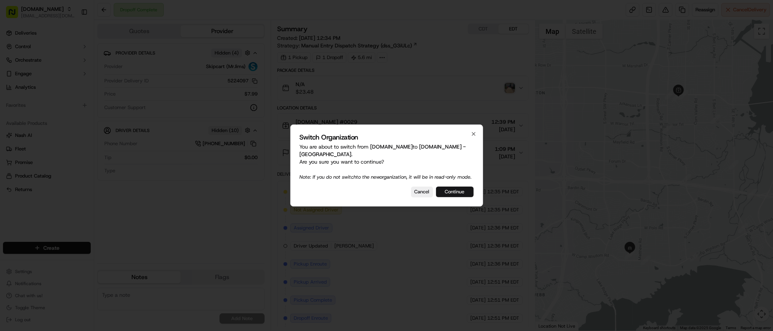
click at [458, 196] on button "Continue" at bounding box center [455, 192] width 38 height 11
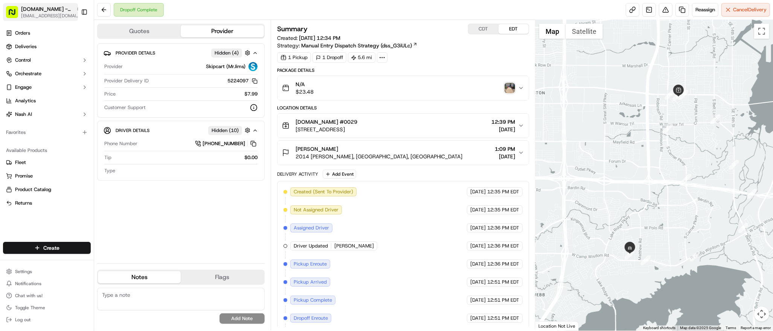
click at [35, 8] on span "[DOMAIN_NAME] - [GEOGRAPHIC_DATA]" at bounding box center [47, 9] width 52 height 8
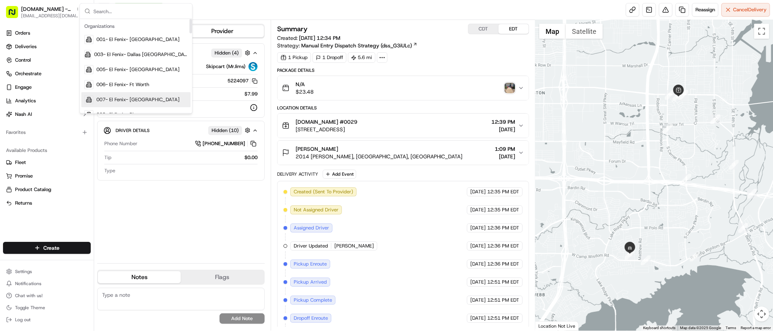
click at [161, 204] on div "Provider Details Hidden ( 4 ) Provider Skipcart (MrJims) Provider Delivery ID 5…" at bounding box center [181, 150] width 168 height 214
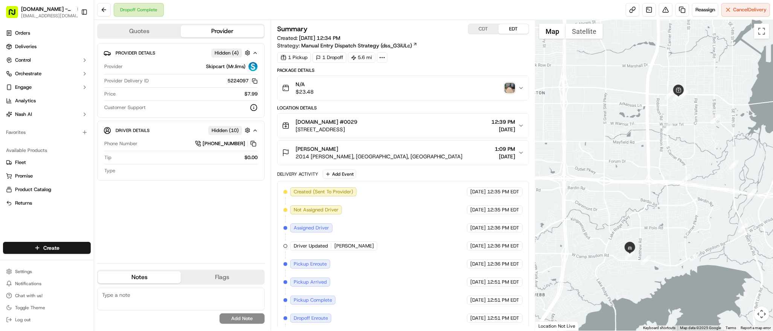
scroll to position [39, 0]
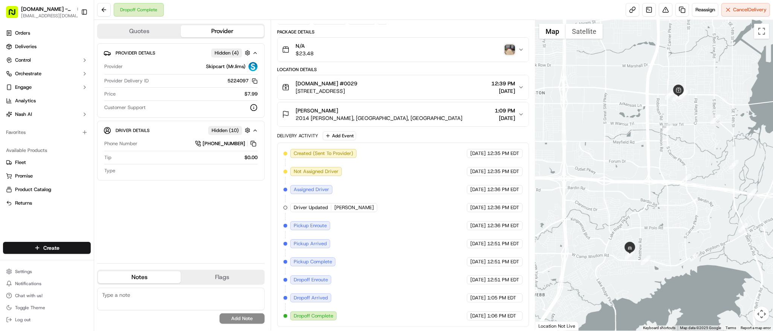
click at [470, 116] on div "SUSAN 2014 Sandra Ln, Grand Prairie, TX 75052, USA 1:09 PM 09/17/2025" at bounding box center [400, 114] width 236 height 15
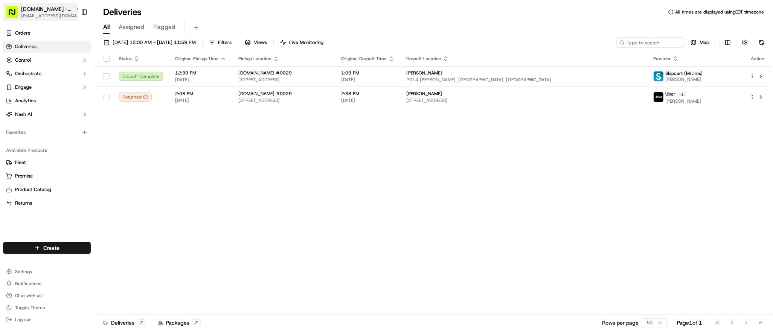
click at [46, 9] on span "[DOMAIN_NAME] - [GEOGRAPHIC_DATA]" at bounding box center [47, 9] width 52 height 8
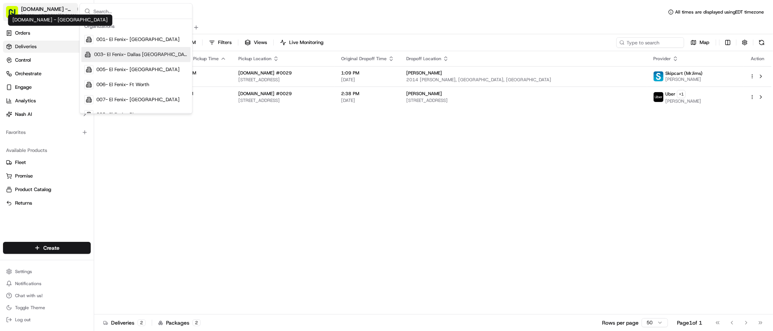
click at [58, 10] on span "[DOMAIN_NAME] - [GEOGRAPHIC_DATA]" at bounding box center [47, 9] width 52 height 8
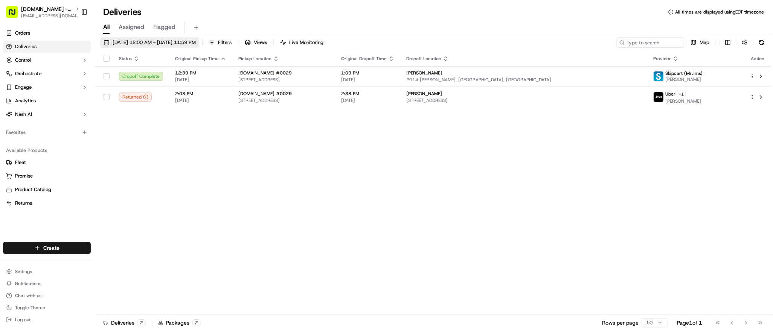
click at [127, 41] on span "09/17/2025 12:00 AM - 09/17/2025 11:59 PM" at bounding box center [154, 42] width 83 height 7
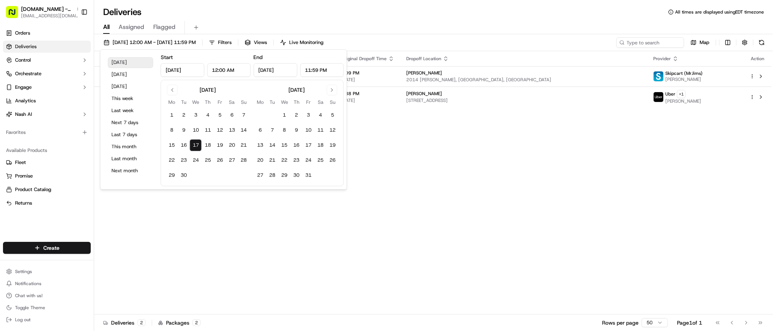
click at [120, 62] on button "Today" at bounding box center [130, 62] width 45 height 11
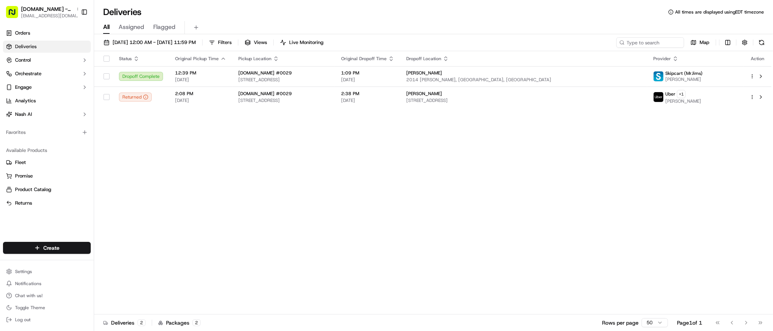
click at [401, 159] on div "Status Original Pickup Time Pickup Location Original Dropoff Time Dropoff Locat…" at bounding box center [433, 183] width 678 height 264
click at [636, 41] on input at bounding box center [639, 42] width 90 height 11
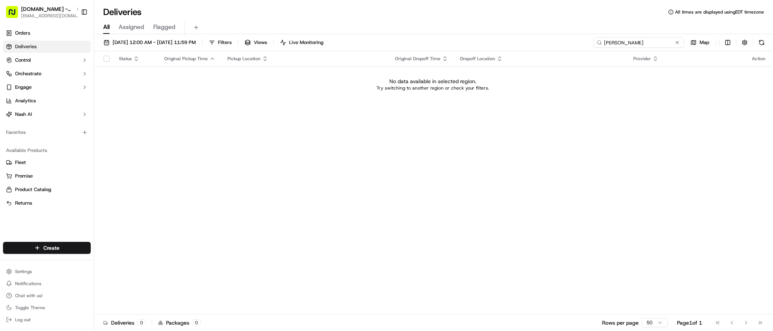
type input "quintin"
click at [197, 117] on div "Status Original Pickup Time Pickup Location Original Dropoff Time Dropoff Locat…" at bounding box center [433, 183] width 678 height 264
click at [147, 43] on span "09/17/2025 12:00 AM - 09/17/2025 11:59 PM" at bounding box center [154, 42] width 83 height 7
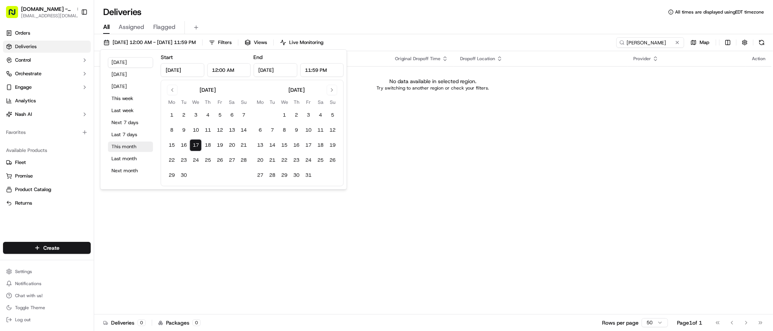
click at [129, 147] on button "This month" at bounding box center [130, 147] width 45 height 11
type input "Sep 1, 2025"
type input "Sep 30, 2025"
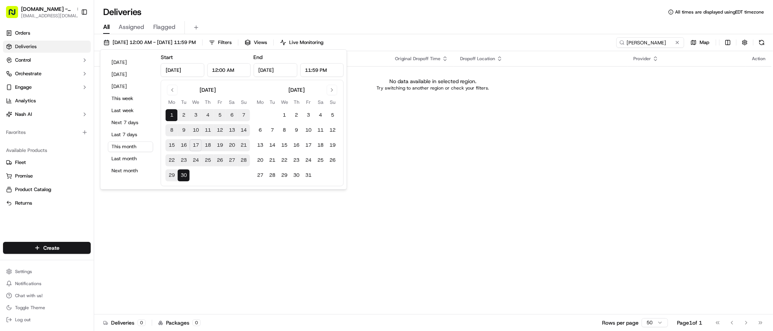
click at [489, 150] on div "Status Original Pickup Time Pickup Location Original Dropoff Time Dropoff Locat…" at bounding box center [433, 183] width 678 height 264
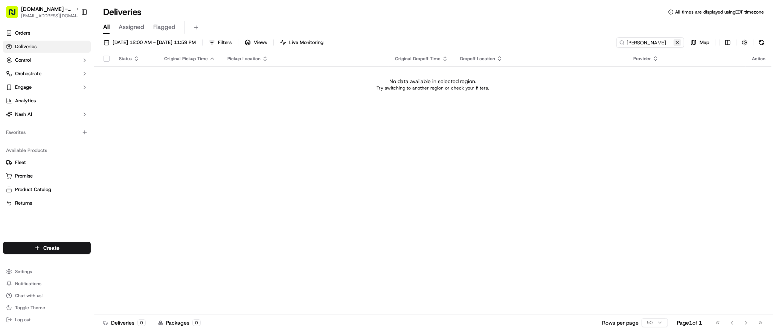
click at [679, 44] on button at bounding box center [678, 43] width 8 height 8
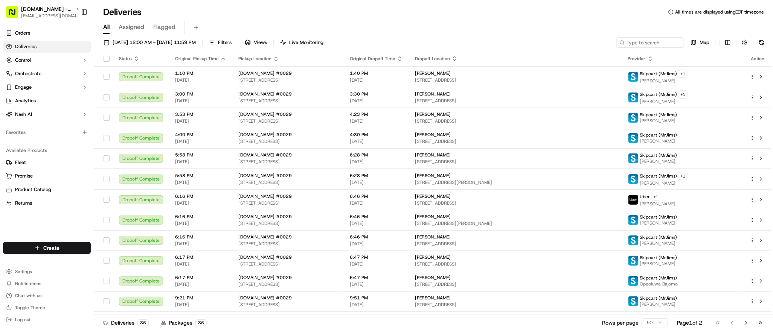
click at [404, 11] on div "Deliveries All times are displayed using EDT timezone" at bounding box center [433, 12] width 679 height 12
click at [137, 42] on span "[DATE] 12:00 AM - [DATE] 11:59 PM" at bounding box center [154, 42] width 83 height 7
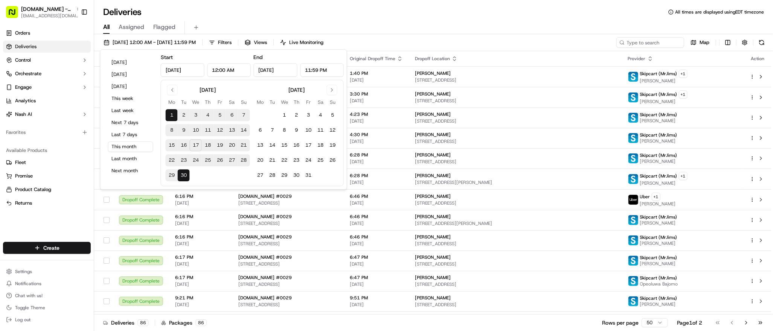
click at [266, 11] on div "Deliveries All times are displayed using EDT timezone" at bounding box center [433, 12] width 679 height 12
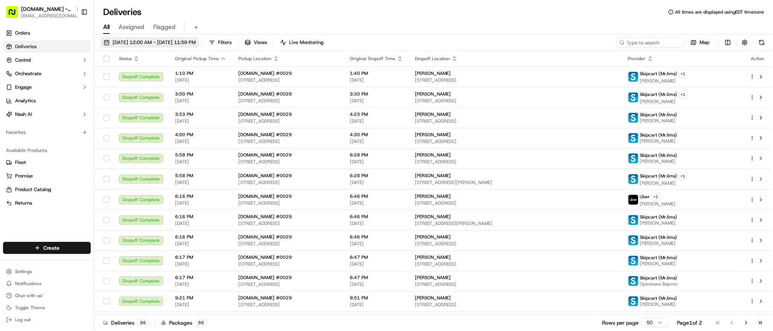
click at [148, 44] on span "[DATE] 12:00 AM - [DATE] 11:59 PM" at bounding box center [154, 42] width 83 height 7
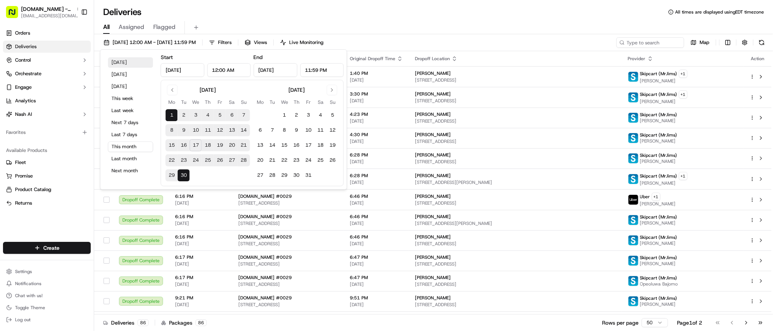
click at [125, 64] on button "Today" at bounding box center [130, 62] width 45 height 11
type input "Sep 17, 2025"
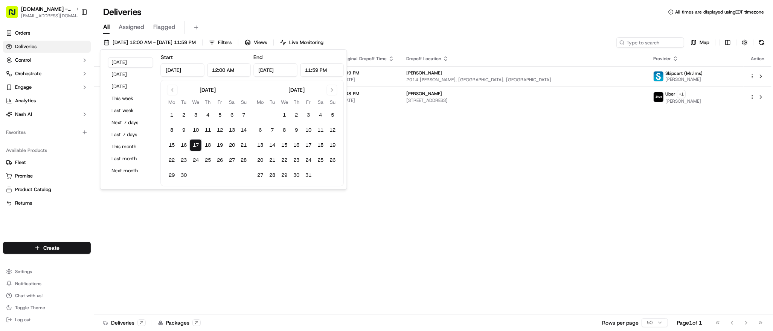
click at [436, 16] on div "Deliveries All times are displayed using EDT timezone" at bounding box center [433, 12] width 679 height 12
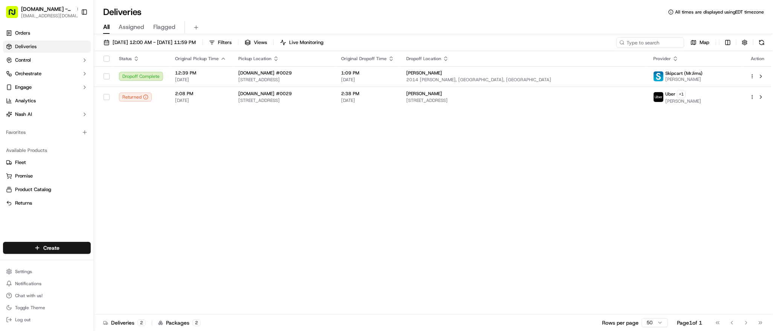
click at [484, 145] on div "Status Original Pickup Time Pickup Location Original Dropoff Time Dropoff Locat…" at bounding box center [433, 183] width 678 height 264
click at [291, 167] on div "Status Original Pickup Time Pickup Location Original Dropoff Time Dropoff Locat…" at bounding box center [433, 183] width 678 height 264
click at [211, 170] on div "Status Original Pickup Time Pickup Location Original Dropoff Time Dropoff Locat…" at bounding box center [433, 183] width 678 height 264
click at [477, 204] on div "Status Original Pickup Time Pickup Location Original Dropoff Time Dropoff Locat…" at bounding box center [433, 183] width 678 height 264
click at [499, 231] on div "Status Original Pickup Time Pickup Location Original Dropoff Time Dropoff Locat…" at bounding box center [433, 183] width 678 height 264
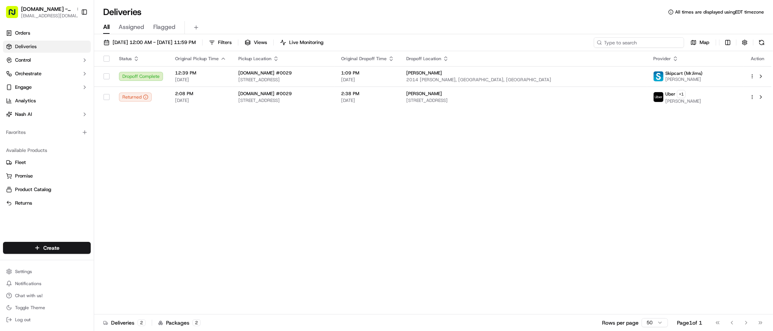
click at [645, 43] on input at bounding box center [639, 42] width 90 height 11
type input "jones"
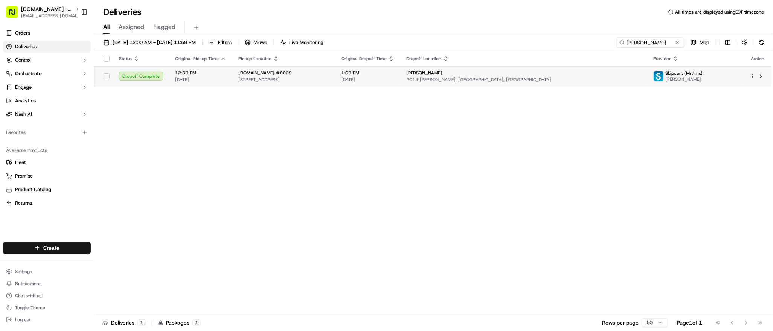
click at [329, 80] on span "[STREET_ADDRESS]" at bounding box center [283, 80] width 91 height 6
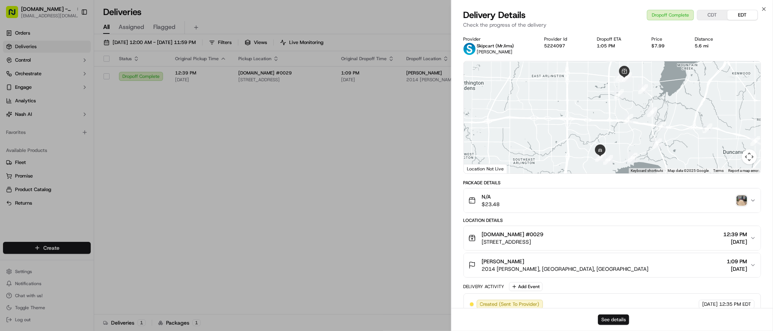
click at [609, 321] on button "See details" at bounding box center [613, 320] width 31 height 11
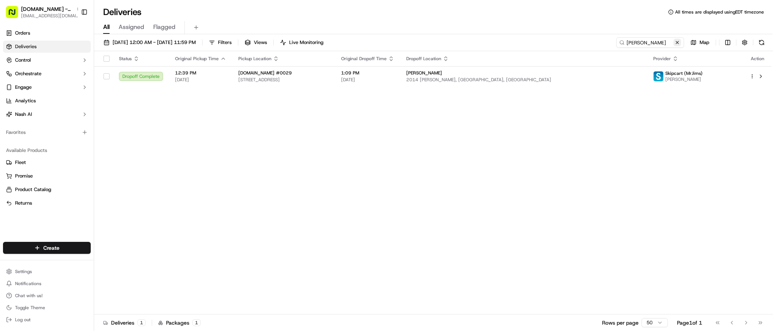
click at [676, 44] on button at bounding box center [678, 43] width 8 height 8
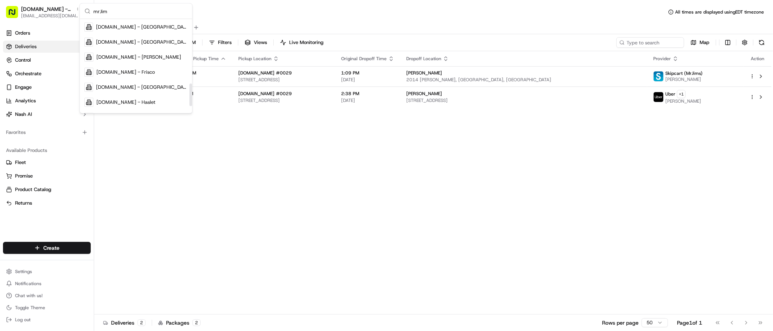
scroll to position [269, 0]
type input "mrJim"
click at [153, 71] on span "[DOMAIN_NAME] - [GEOGRAPHIC_DATA]" at bounding box center [142, 72] width 92 height 7
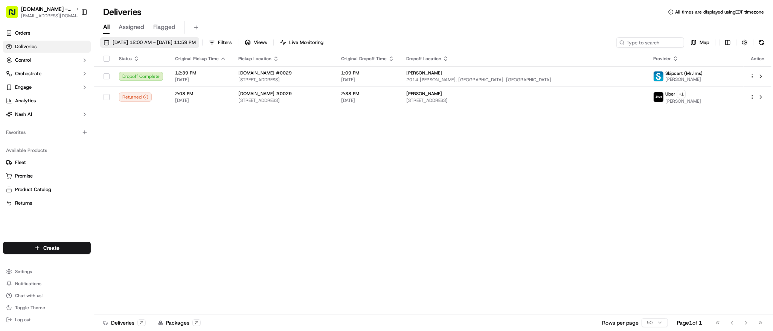
click at [136, 41] on span "09/17/2025 12:00 AM - 09/17/2025 11:59 PM" at bounding box center [154, 42] width 83 height 7
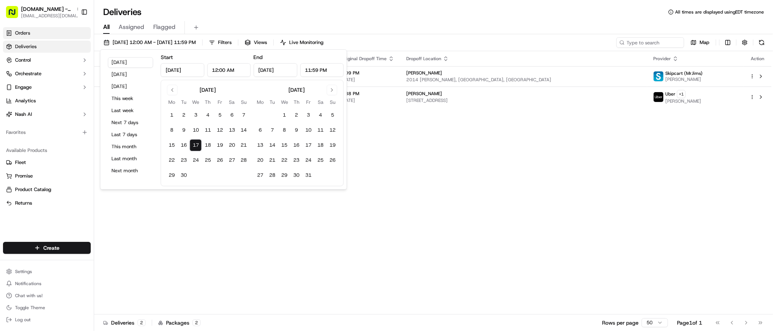
click at [39, 35] on link "Orders" at bounding box center [47, 33] width 88 height 12
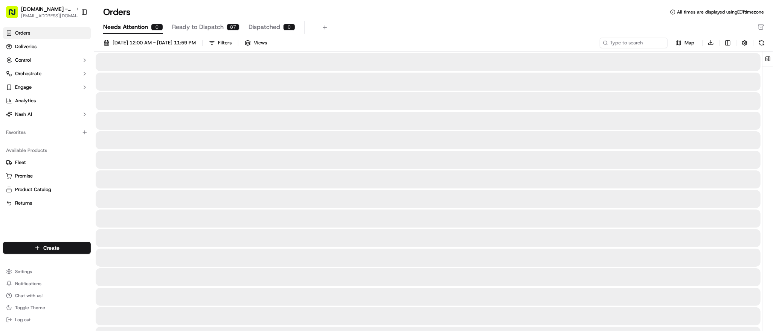
click at [137, 25] on span "Needs Attention" at bounding box center [125, 27] width 45 height 9
click at [191, 27] on span "Ready to Dispatch" at bounding box center [198, 27] width 52 height 9
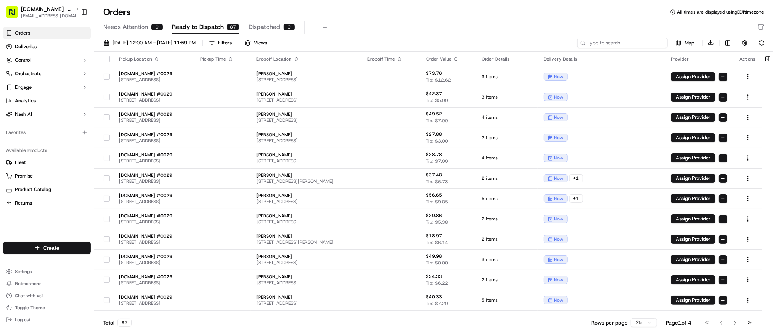
click at [618, 43] on input at bounding box center [622, 43] width 90 height 11
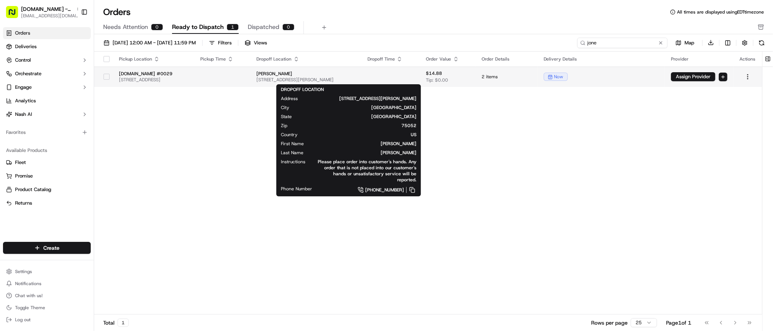
type input "jone"
click at [346, 78] on span "434 Santa Margarita St, Grand Prairie, TX 75052, USA" at bounding box center [306, 80] width 99 height 6
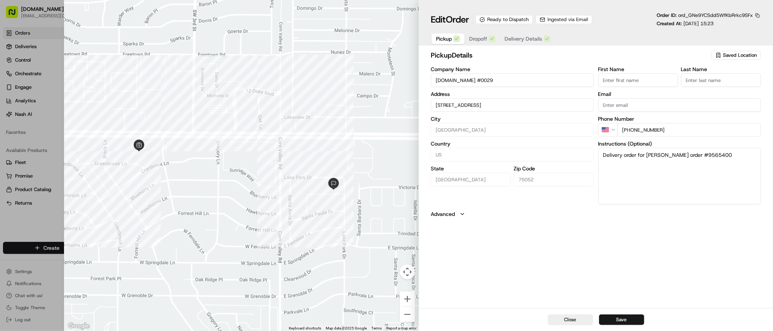
click at [700, 14] on span "ord_GNe9YCSdd5WfKbRrkc9SFx" at bounding box center [715, 15] width 75 height 6
click at [623, 316] on button "Save" at bounding box center [621, 320] width 45 height 11
type input "+1"
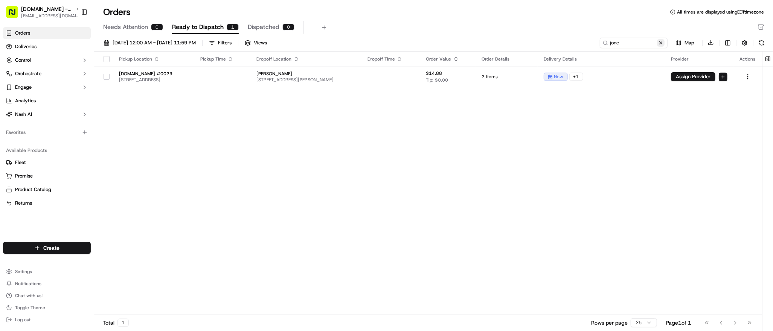
click at [660, 41] on button at bounding box center [661, 43] width 8 height 8
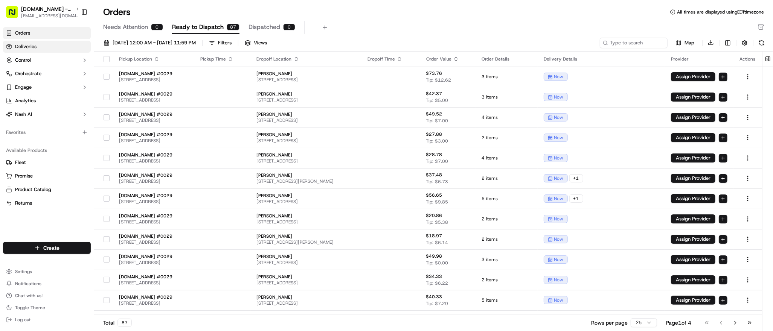
click at [43, 50] on link "Deliveries" at bounding box center [47, 47] width 88 height 12
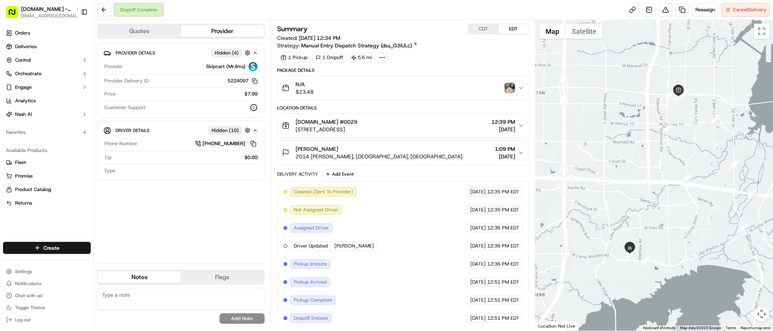
click at [636, 59] on div at bounding box center [655, 175] width 238 height 311
click at [629, 87] on div at bounding box center [655, 175] width 238 height 311
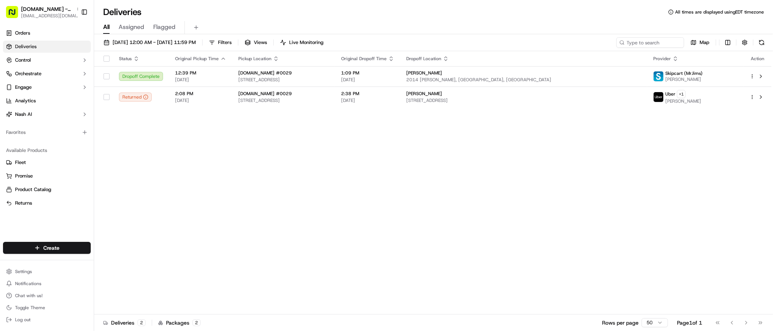
click at [144, 36] on div "09/17/2025 12:00 AM - 09/17/2025 11:59 PM Filters Views Live Monitoring Map Sta…" at bounding box center [433, 183] width 679 height 299
click at [146, 42] on span "[DATE] 12:00 AM - [DATE] 11:59 PM" at bounding box center [154, 42] width 83 height 7
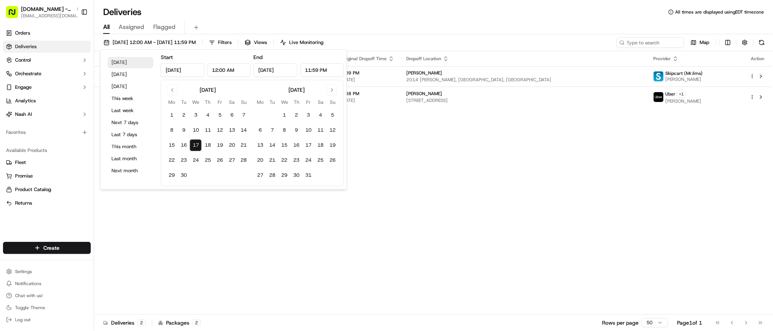
click at [129, 66] on button "[DATE]" at bounding box center [130, 62] width 45 height 11
click at [68, 35] on link "Orders" at bounding box center [47, 33] width 88 height 12
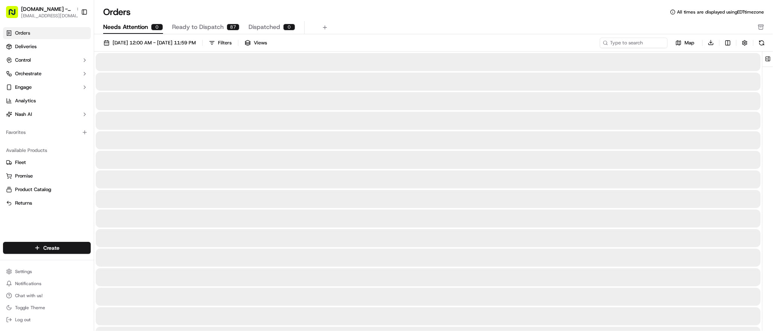
click at [145, 27] on span "Needs Attention" at bounding box center [125, 27] width 45 height 9
click at [185, 27] on span "Ready to Dispatch" at bounding box center [198, 27] width 52 height 9
click at [269, 29] on span "Dispatched" at bounding box center [265, 27] width 32 height 9
click at [192, 29] on span "Ready to Dispatch" at bounding box center [198, 27] width 52 height 9
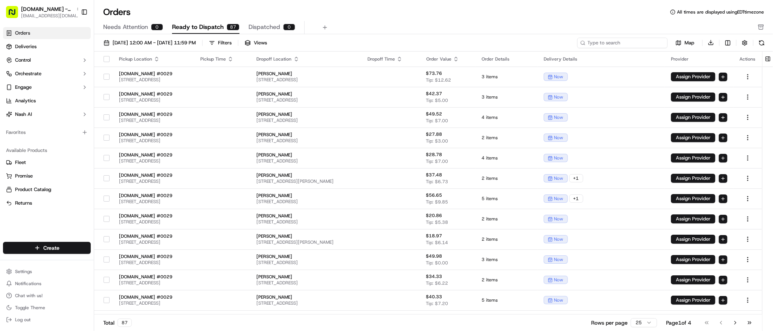
click at [629, 43] on input at bounding box center [622, 43] width 90 height 11
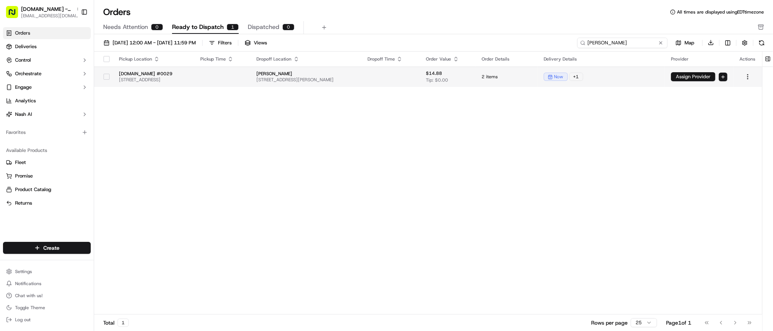
type input "quintin"
click at [693, 76] on button "Assign Provider" at bounding box center [693, 76] width 44 height 9
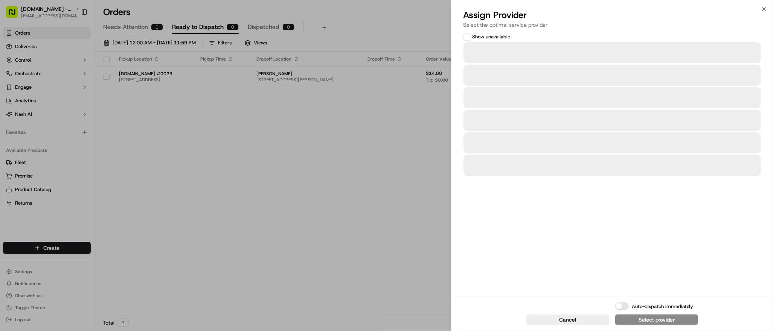
click at [464, 35] on button "Show unavailable" at bounding box center [468, 37] width 8 height 8
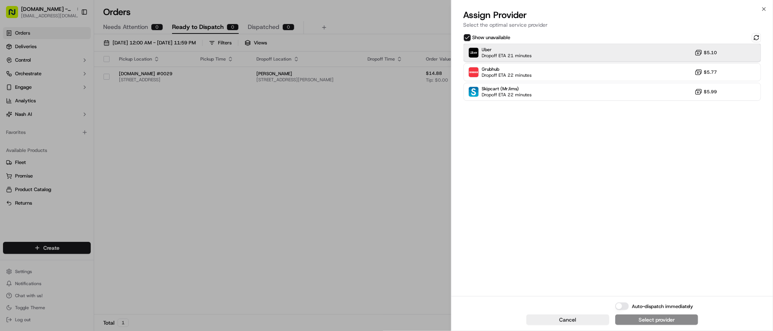
click at [563, 51] on div "Uber Dropoff ETA 21 minutes $5.10" at bounding box center [613, 53] width 298 height 18
click at [465, 36] on button "Show unavailable" at bounding box center [468, 38] width 8 height 8
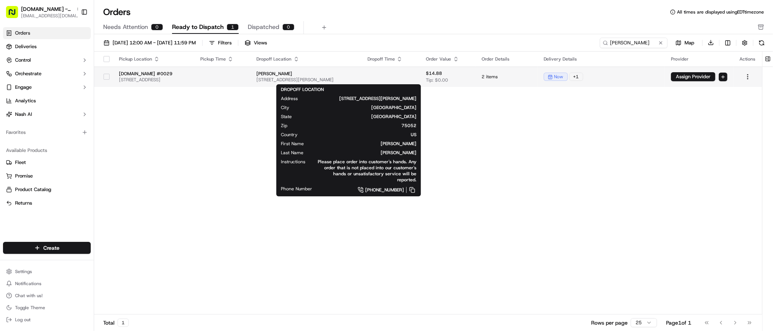
click at [356, 76] on span "Quintin Jones" at bounding box center [306, 74] width 99 height 6
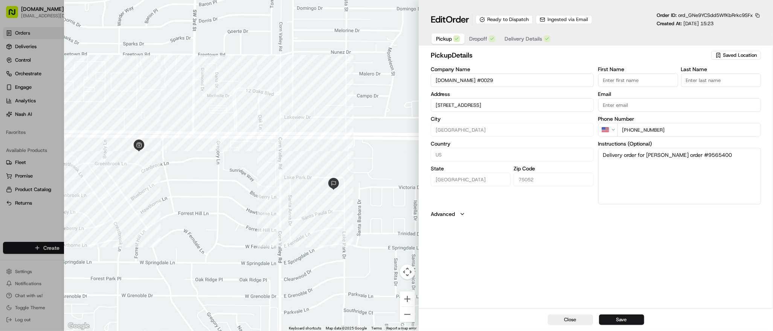
click at [676, 241] on div "pickup Details Saved Location Company Name MrJims.Pizza #0029 Address 553 West …" at bounding box center [596, 179] width 354 height 260
click at [565, 323] on button "Close" at bounding box center [570, 320] width 45 height 11
type input "+1"
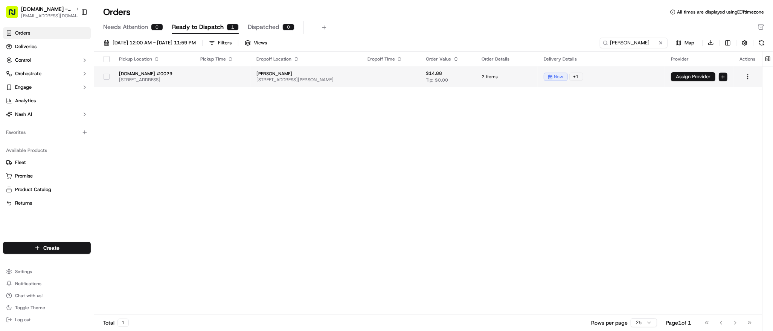
click at [694, 76] on button "Assign Provider" at bounding box center [693, 76] width 44 height 9
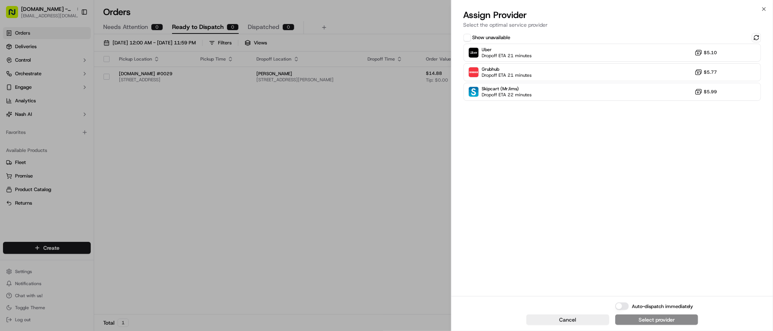
click at [468, 35] on button "Show unavailable" at bounding box center [468, 38] width 8 height 8
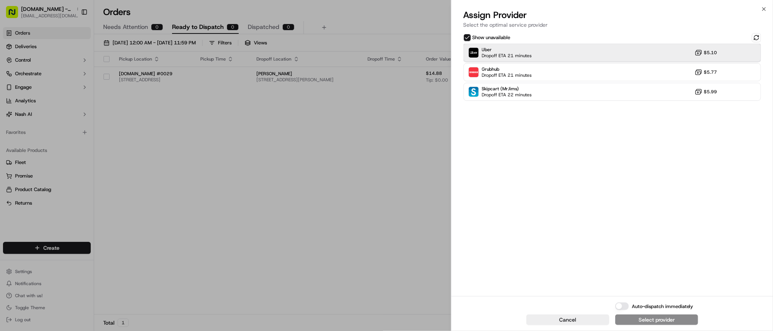
click at [545, 53] on div "Uber Dropoff ETA 21 minutes $5.10" at bounding box center [613, 53] width 298 height 18
click at [656, 314] on div "Auto-dispatch immediately Assign Provider" at bounding box center [656, 314] width 83 height 23
click at [656, 322] on div "Assign Provider" at bounding box center [656, 320] width 37 height 8
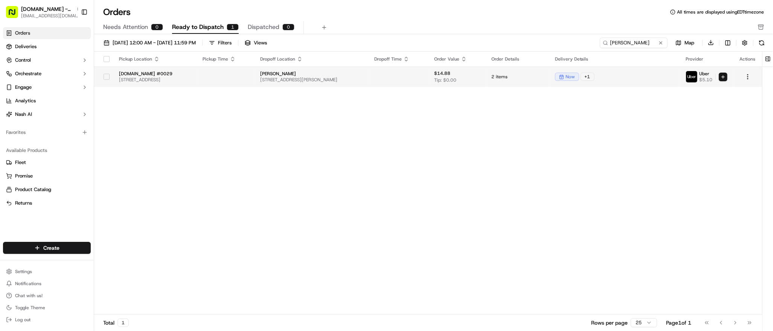
click at [333, 84] on td "Quintin Jones 434 Santa Margarita St, Grand Prairie, TX 75052, USA" at bounding box center [311, 77] width 114 height 20
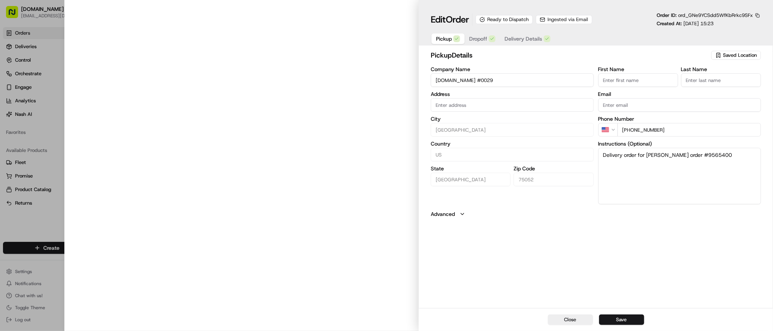
type input "[STREET_ADDRESS]"
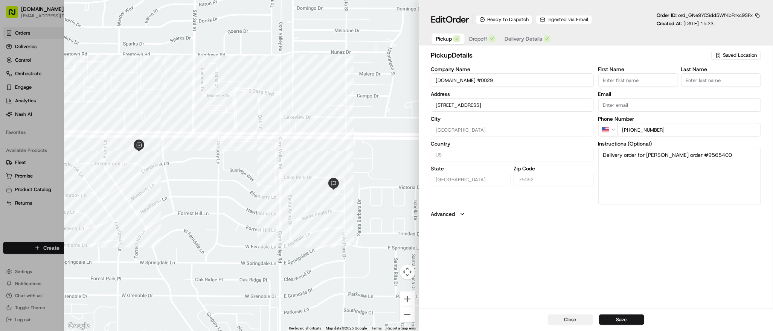
click at [576, 321] on button "Close" at bounding box center [570, 320] width 45 height 11
type input "+1"
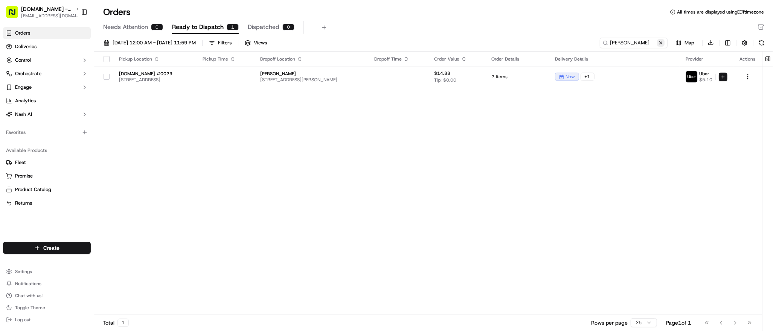
click at [662, 44] on button at bounding box center [661, 43] width 8 height 8
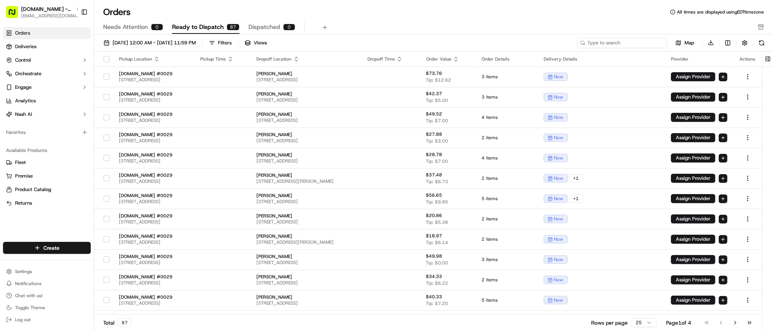
click at [621, 41] on input at bounding box center [622, 43] width 90 height 11
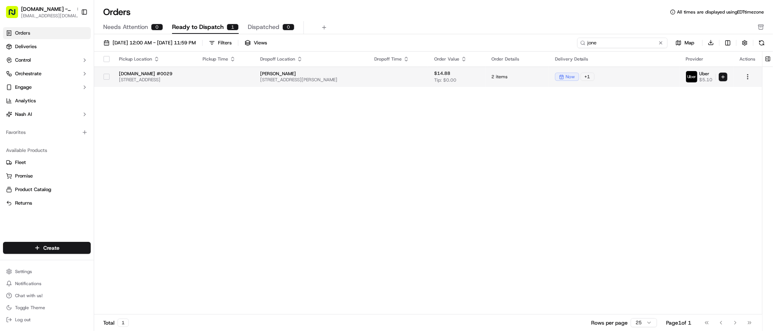
type input "jone"
click at [746, 82] on td at bounding box center [748, 77] width 29 height 20
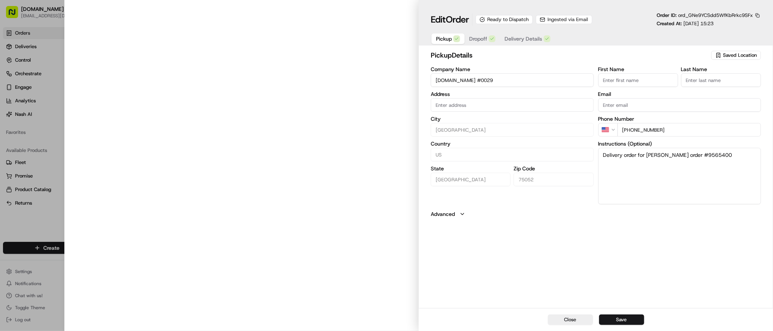
type input "[STREET_ADDRESS]"
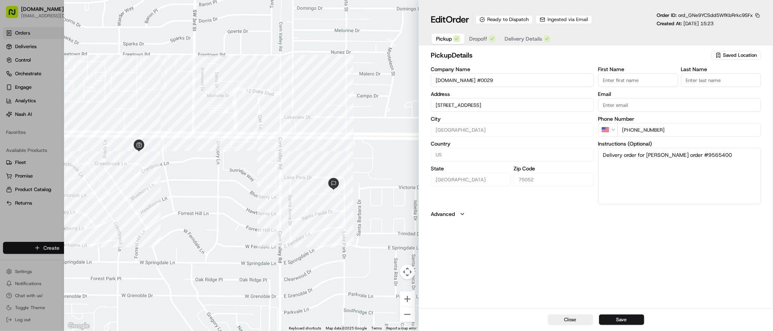
click at [511, 20] on div "Ready to Dispatch" at bounding box center [504, 19] width 57 height 9
click at [705, 12] on span "ord_GNe9YCSdd5WfKbRrkc9SFx" at bounding box center [715, 15] width 75 height 6
copy span "ord_GNe9YCSdd5WfKbRrkc9SFx"
click at [590, 270] on div "pickup Details Saved Location Company Name MrJims.Pizza #0029 Address 553 West …" at bounding box center [596, 179] width 354 height 260
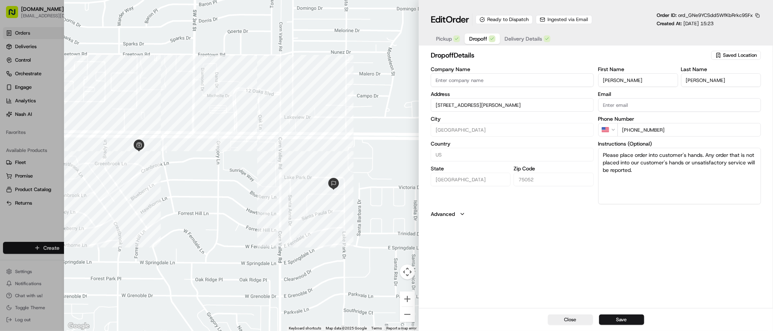
click at [475, 39] on span "Dropoff" at bounding box center [478, 39] width 18 height 8
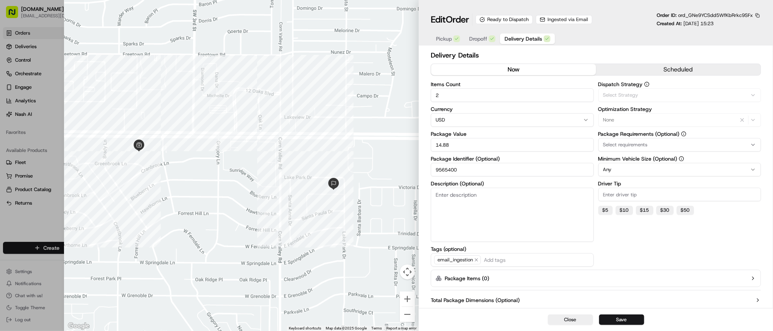
click at [534, 39] on span "Delivery Details" at bounding box center [524, 39] width 38 height 8
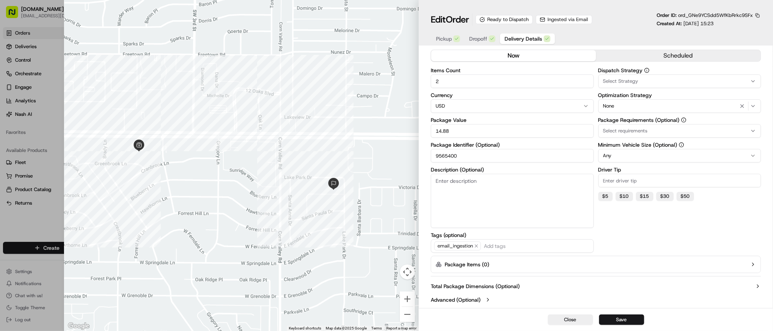
click at [658, 76] on button "Select Strategy" at bounding box center [679, 82] width 163 height 14
click at [631, 249] on body "MrJims.Pizza - Grand Prairie dsoriano@nashhelp.com Toggle Sidebar Orders Delive…" at bounding box center [386, 165] width 773 height 331
click at [638, 78] on div "Select Strategy" at bounding box center [679, 81] width 159 height 7
click at [630, 121] on span "Manual Entry Dispatch Strategy" at bounding box center [656, 122] width 93 height 7
click at [651, 232] on body "MrJims.Pizza - Grand Prairie dsoriano@nashhelp.com Toggle Sidebar Orders Delive…" at bounding box center [386, 165] width 773 height 331
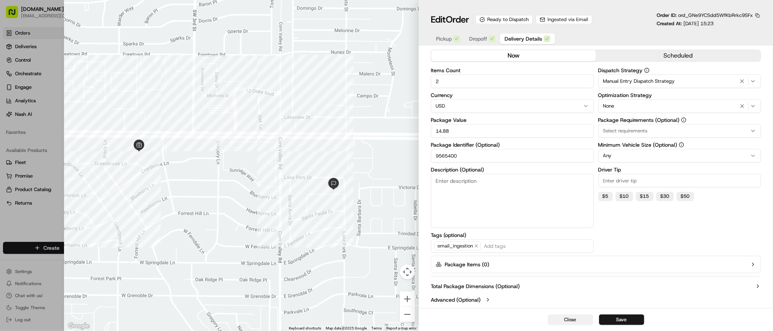
click at [566, 323] on button "Close" at bounding box center [570, 320] width 45 height 11
type input "1"
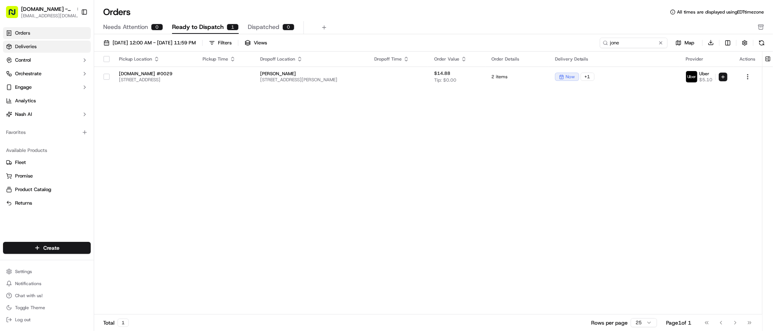
click at [40, 47] on link "Deliveries" at bounding box center [47, 47] width 88 height 12
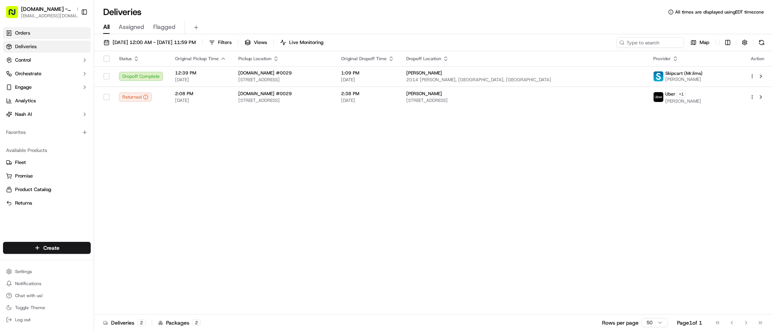
click at [43, 36] on link "Orders" at bounding box center [47, 33] width 88 height 12
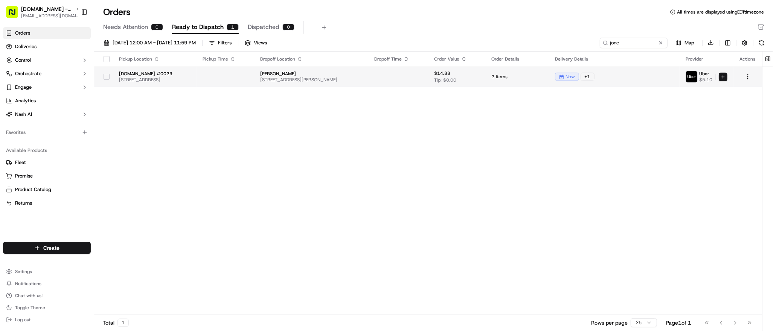
click at [362, 75] on span "Quintin Jones" at bounding box center [311, 74] width 102 height 6
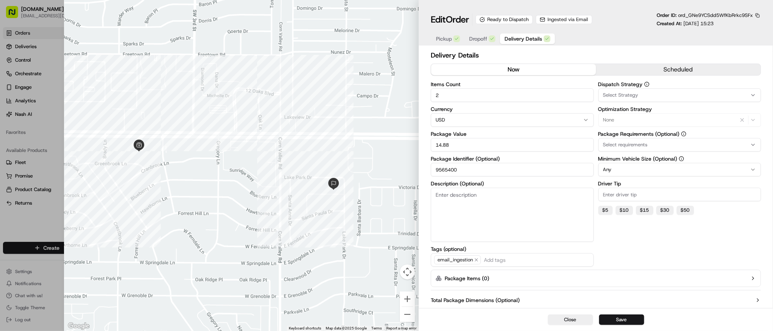
click at [522, 39] on span "Delivery Details" at bounding box center [524, 39] width 38 height 8
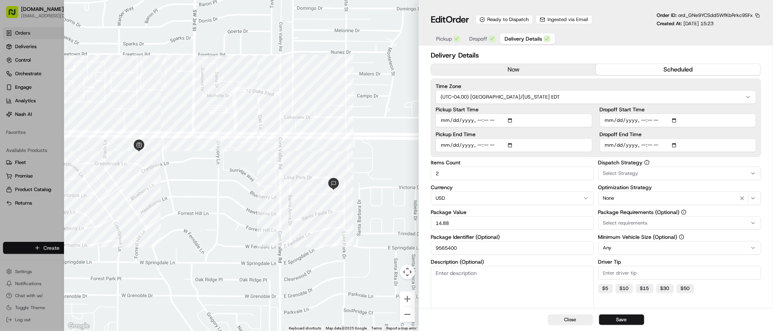
click at [626, 69] on button "scheduled" at bounding box center [678, 69] width 165 height 11
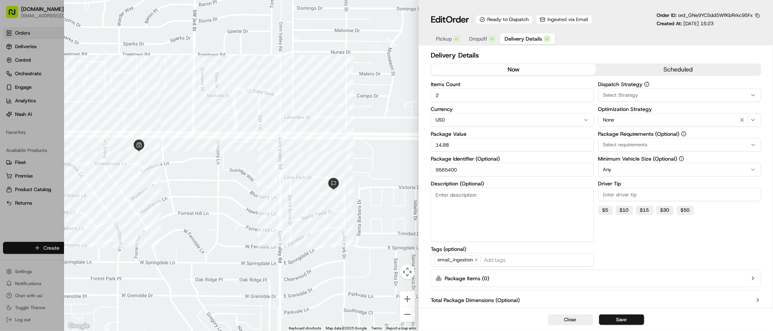
click at [574, 73] on button "now" at bounding box center [513, 69] width 165 height 11
click at [652, 95] on div "Select Strategy" at bounding box center [679, 95] width 159 height 7
click at [675, 151] on button "Close" at bounding box center [680, 151] width 52 height 11
click at [619, 318] on button "Save" at bounding box center [621, 320] width 45 height 11
type input "1"
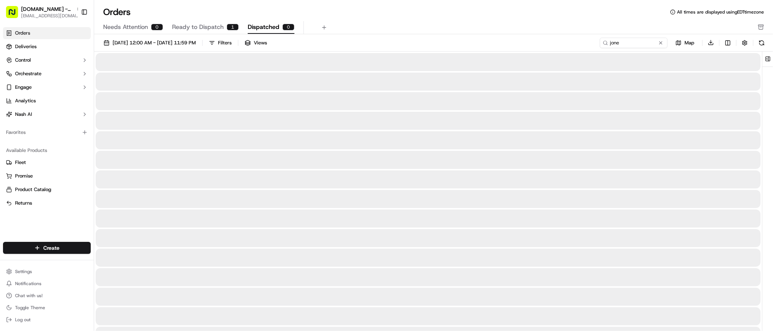
click at [261, 28] on span "Dispatched" at bounding box center [264, 27] width 32 height 9
click at [209, 29] on span "Ready to Dispatch" at bounding box center [198, 27] width 52 height 9
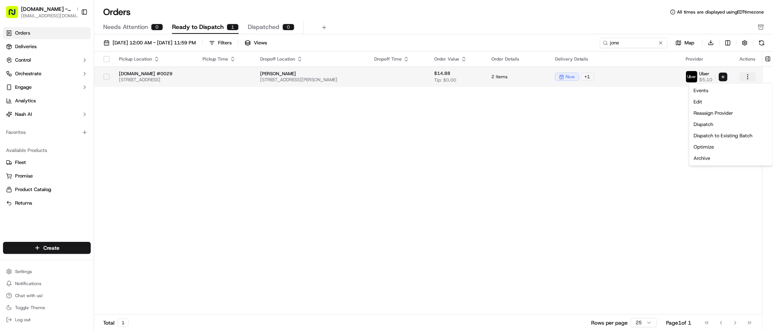
click at [751, 77] on html "MrJims.Pizza - Grand Prairie dsoriano@nashhelp.com Toggle Sidebar Orders Delive…" at bounding box center [386, 165] width 773 height 331
click at [724, 125] on div "Dispatch" at bounding box center [731, 124] width 81 height 11
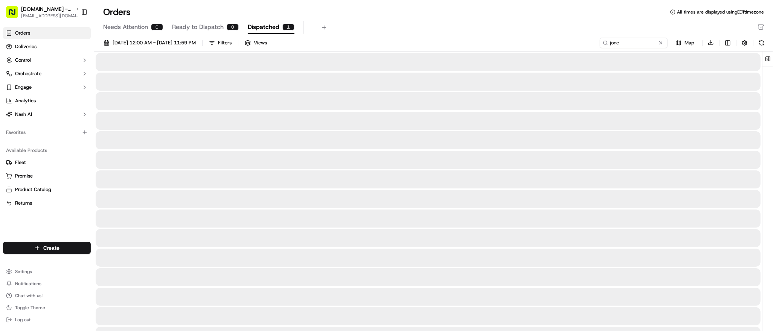
click at [264, 27] on span "Dispatched" at bounding box center [264, 27] width 32 height 9
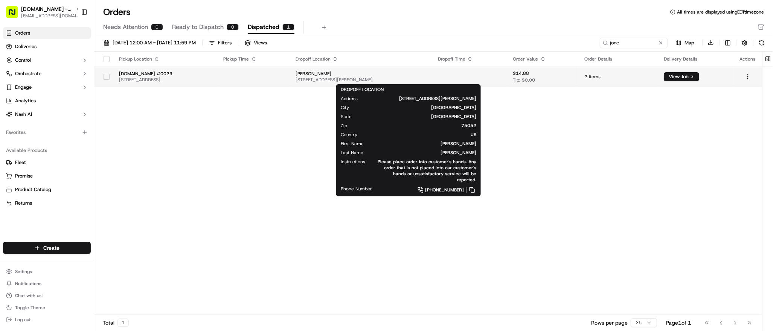
click at [365, 77] on span "434 Santa Margarita St, Grand Prairie, TX 75052, USA" at bounding box center [361, 80] width 130 height 6
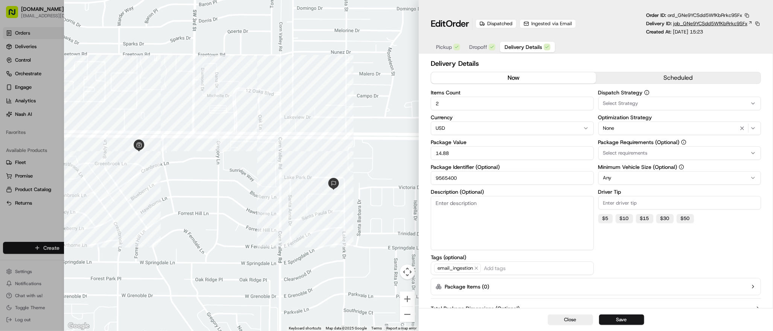
click at [690, 22] on span "job_GNe9YCSdd5WfKbRrkc9SFx" at bounding box center [710, 23] width 74 height 7
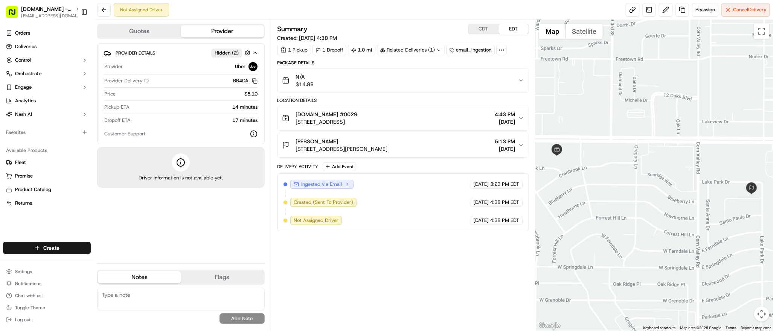
click at [410, 51] on div "Related Deliveries (1)" at bounding box center [411, 50] width 68 height 11
click at [411, 68] on span "ord_GNe9YCSdd5WfKbRrkc9SFx" at bounding box center [418, 67] width 75 height 7
click at [395, 258] on div "Summary CDT EDT Created: 09/17/2025 4:38 PM 1 Pickup 1 Dropoff 1.0 mi Related D…" at bounding box center [403, 176] width 252 height 304
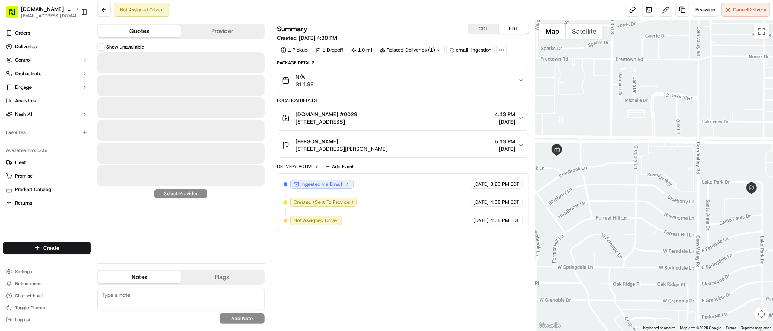
click at [159, 28] on button "Quotes" at bounding box center [139, 31] width 83 height 12
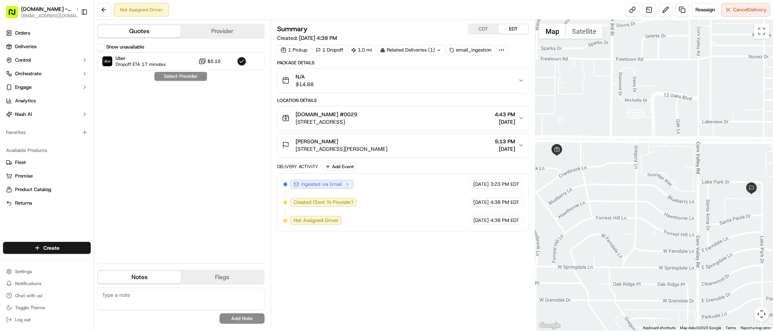
click at [101, 48] on button "Show unavailable" at bounding box center [101, 47] width 8 height 8
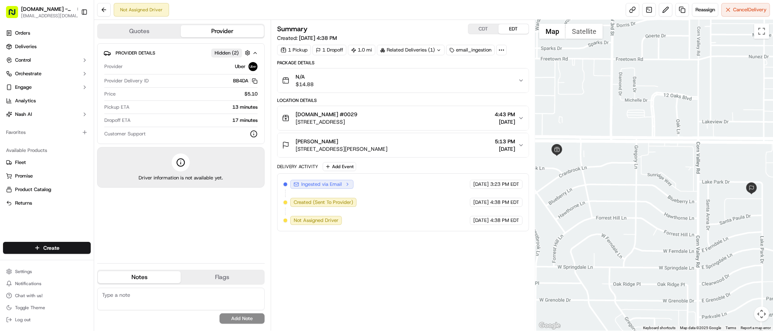
click at [223, 34] on button "Provider" at bounding box center [222, 31] width 83 height 12
click at [39, 48] on link "Deliveries" at bounding box center [47, 47] width 88 height 12
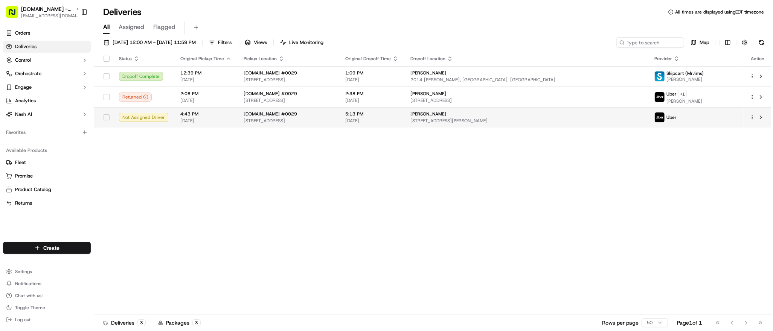
click at [751, 121] on div at bounding box center [758, 117] width 16 height 9
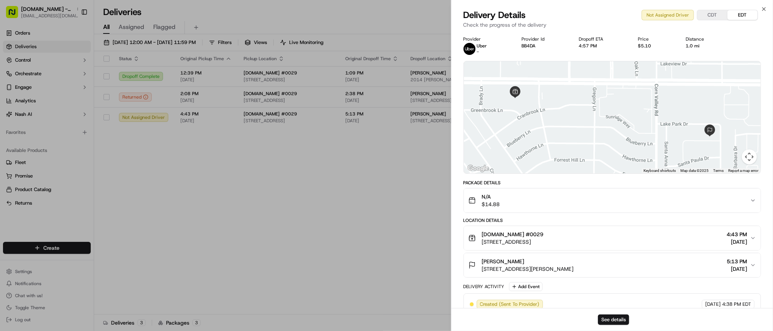
scroll to position [30, 0]
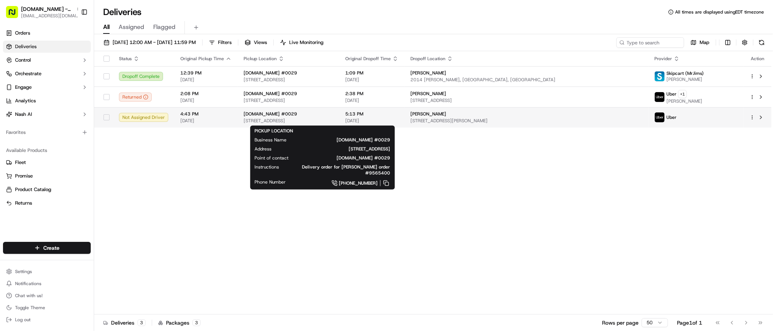
click at [333, 120] on span "[STREET_ADDRESS]" at bounding box center [289, 121] width 90 height 6
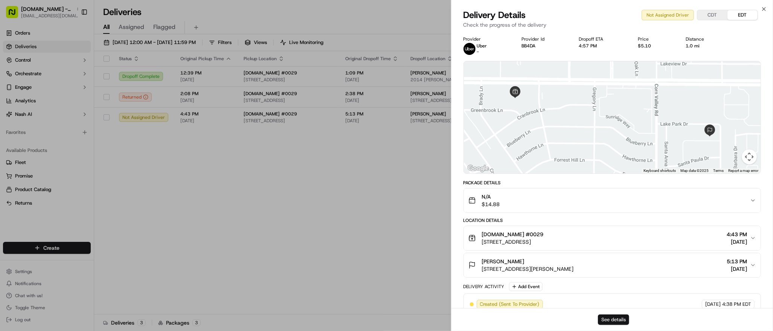
click at [607, 316] on button "See details" at bounding box center [613, 320] width 31 height 11
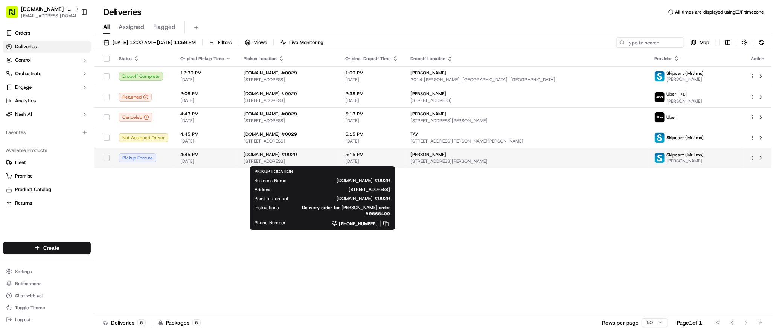
click at [333, 163] on span "[STREET_ADDRESS]" at bounding box center [289, 162] width 90 height 6
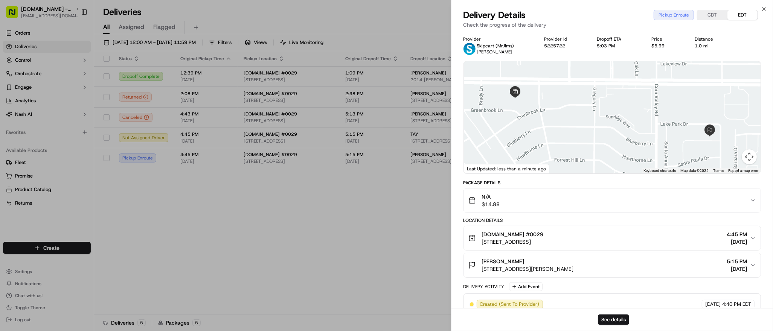
click at [613, 325] on div "See details" at bounding box center [613, 319] width 322 height 23
click at [612, 322] on button "See details" at bounding box center [613, 320] width 31 height 11
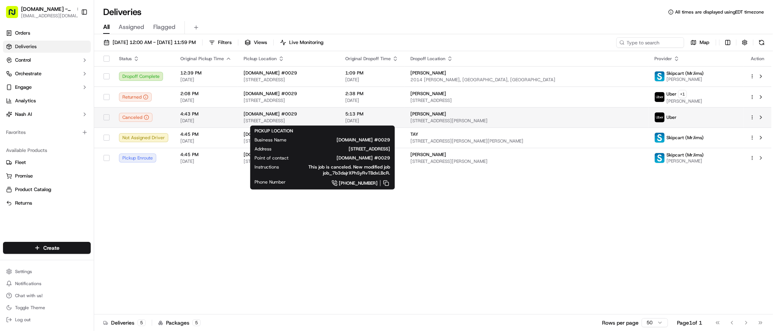
click at [333, 114] on div "MrJims.Pizza #0029" at bounding box center [289, 114] width 90 height 6
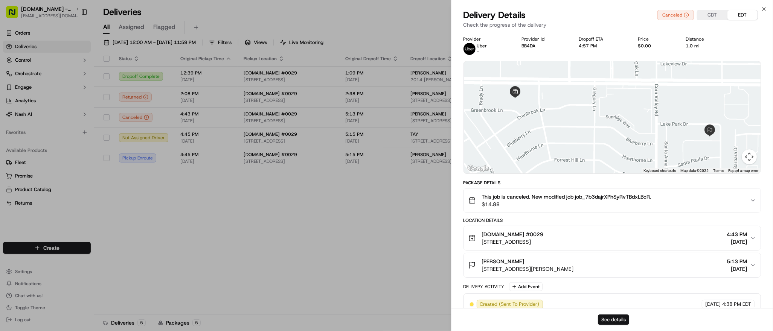
click at [602, 317] on button "See details" at bounding box center [613, 320] width 31 height 11
click at [631, 19] on div "Delivery Details Canceled CDT EDT" at bounding box center [613, 15] width 298 height 12
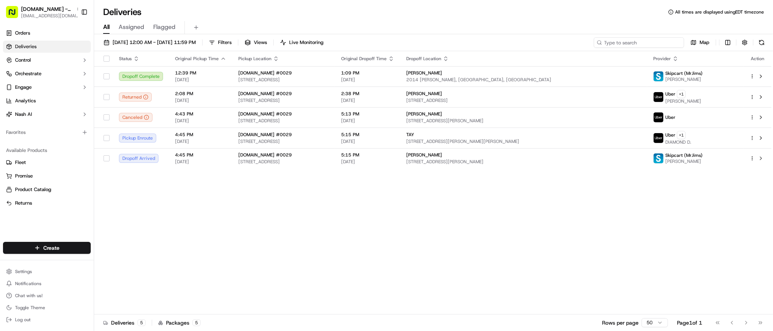
click at [642, 45] on input at bounding box center [639, 42] width 90 height 11
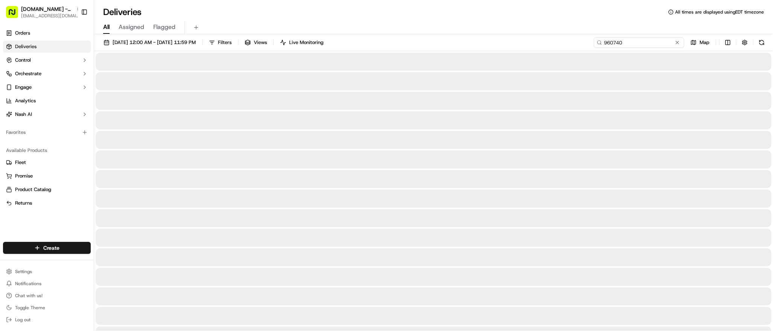
type input "9607405"
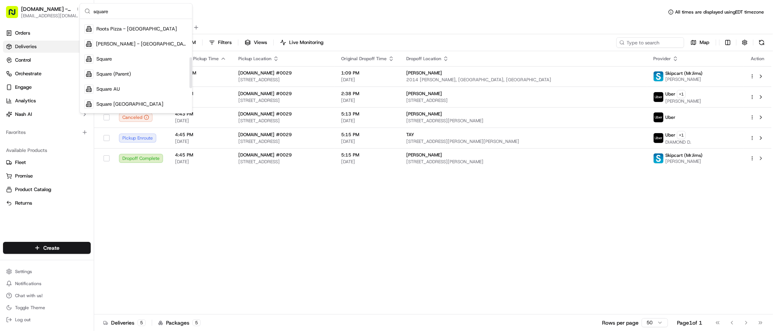
scroll to position [116, 0]
type input "square"
click at [130, 63] on div "Square" at bounding box center [135, 59] width 109 height 15
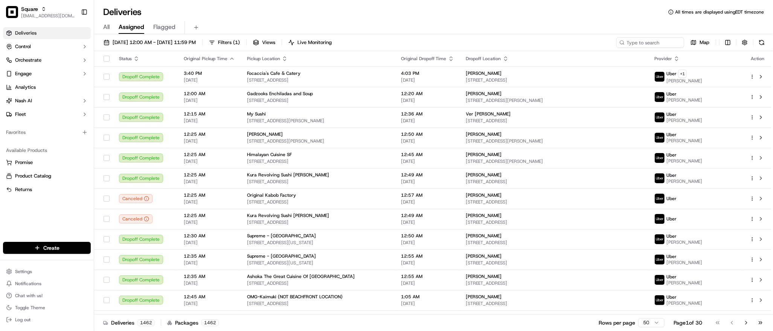
click at [640, 48] on div "09/17/2025 12:00 AM - 09/17/2025 11:59 PM Filters ( 1 ) Views Live Monitoring M…" at bounding box center [433, 44] width 679 height 14
click at [640, 45] on input at bounding box center [639, 42] width 90 height 11
paste input "9607405"
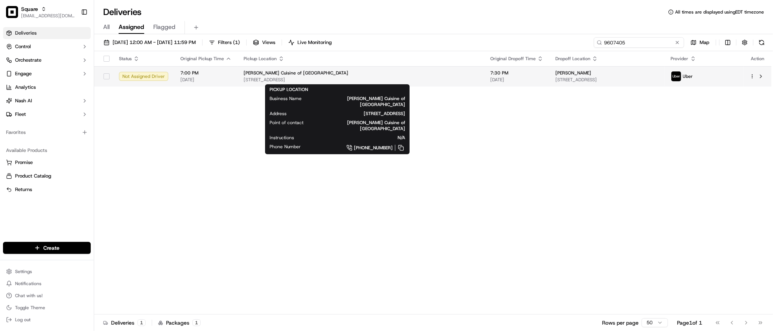
type input "9607405"
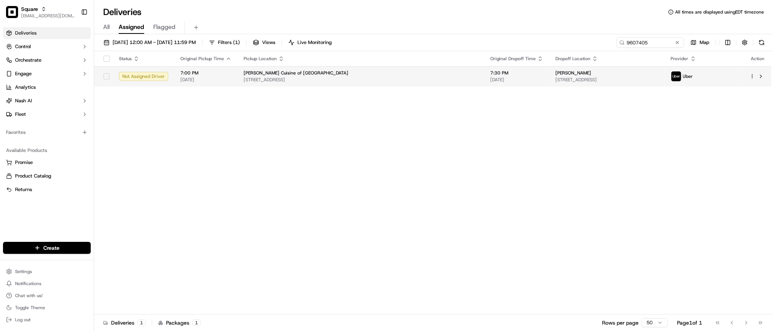
click at [406, 79] on span "[STREET_ADDRESS]" at bounding box center [361, 80] width 235 height 6
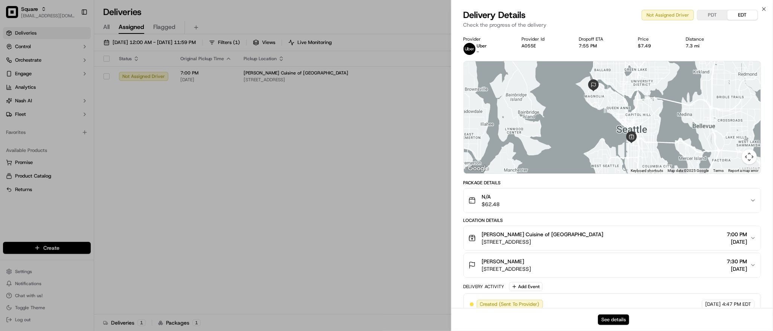
click at [618, 315] on button "See details" at bounding box center [613, 320] width 31 height 11
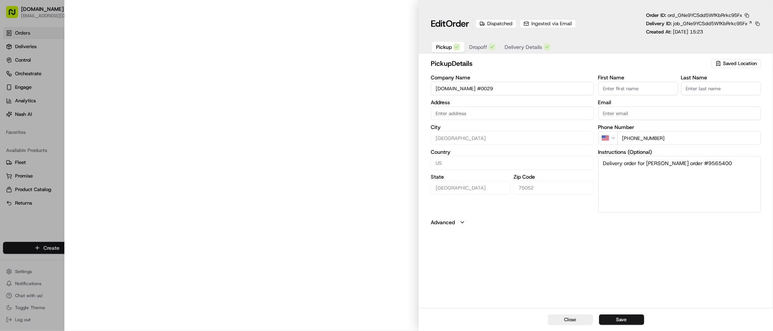
type input "[STREET_ADDRESS]"
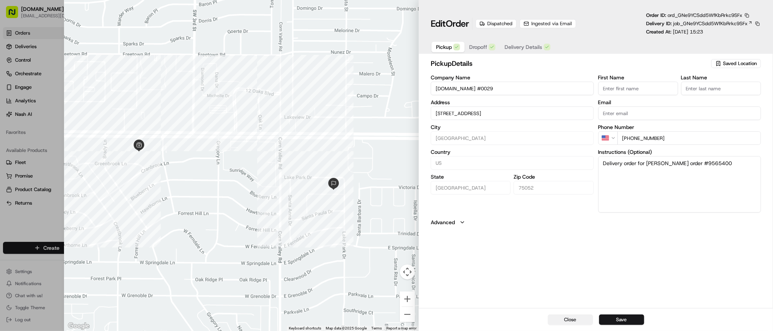
click at [573, 322] on button "Close" at bounding box center [570, 320] width 45 height 11
type input "+1"
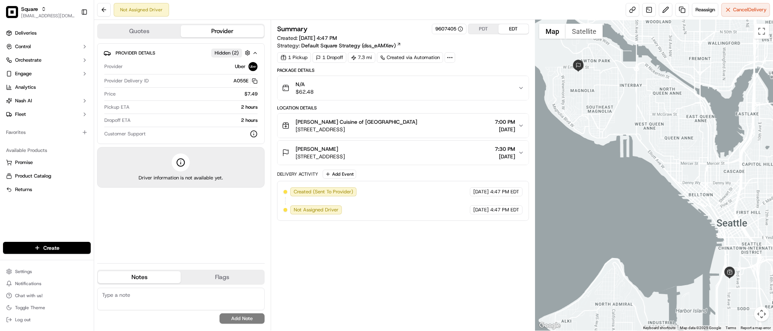
click at [508, 33] on button "EDT" at bounding box center [514, 29] width 30 height 10
click at [483, 32] on button "PDT" at bounding box center [484, 29] width 30 height 10
click at [518, 154] on icon "button" at bounding box center [521, 153] width 6 height 6
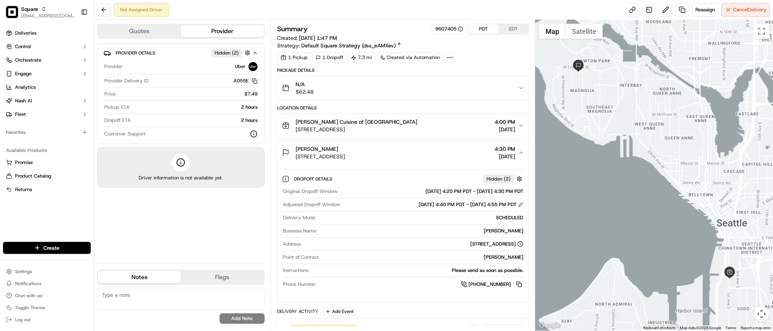
click at [519, 205] on button at bounding box center [520, 204] width 5 height 5
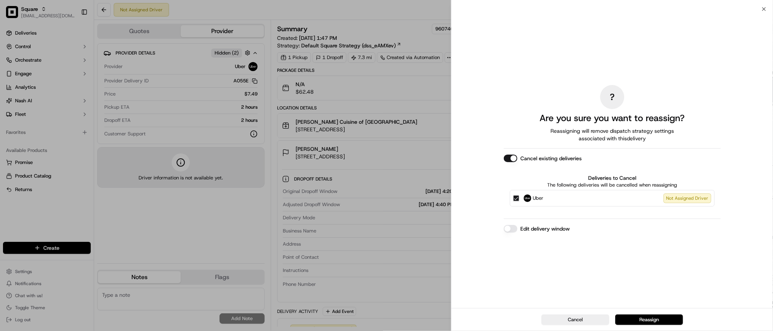
click at [510, 229] on button "Edit delivery window" at bounding box center [511, 229] width 14 height 8
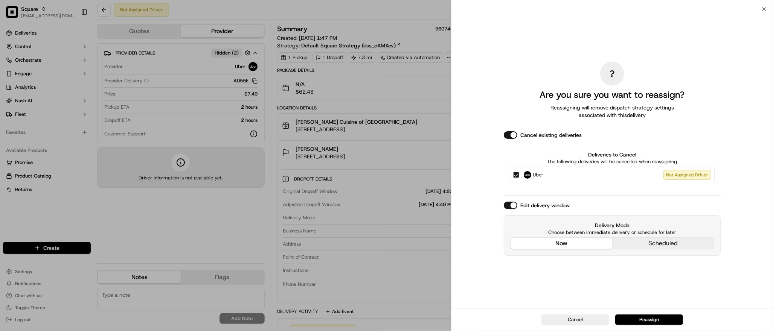
click at [569, 197] on div "? Are you sure you want to reassign? Reassigning will remove dispatch strategy …" at bounding box center [612, 159] width 217 height 296
click at [644, 318] on button "Reassign" at bounding box center [649, 320] width 68 height 11
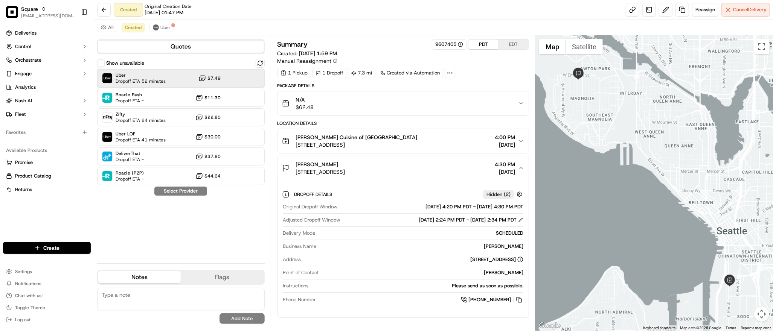
click at [169, 78] on div "Uber Dropoff ETA 52 minutes $7.49" at bounding box center [181, 78] width 168 height 18
click at [159, 80] on span "Dropoff ETA 52 minutes" at bounding box center [141, 81] width 50 height 6
click at [176, 193] on div "Show unavailable Uber Dropoff ETA 52 minutes $7.49 Roadie Rush Dropoff ETA - $1…" at bounding box center [181, 158] width 168 height 199
click at [171, 78] on div "Uber Dropoff ETA 52 minutes $7.49" at bounding box center [181, 78] width 168 height 18
click at [187, 194] on button "Assign Provider" at bounding box center [180, 191] width 53 height 9
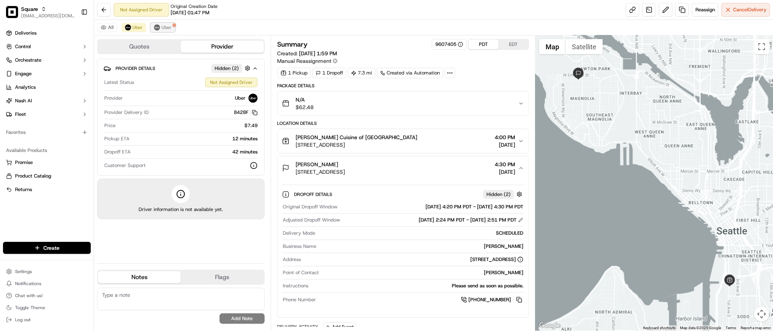
click at [167, 30] on span "Uber" at bounding box center [167, 27] width 10 height 6
click at [140, 29] on span "Uber" at bounding box center [138, 27] width 10 height 6
click at [296, 32] on div "All Uber Uber" at bounding box center [433, 27] width 679 height 15
click at [251, 238] on div "Provider Details Hidden ( 2 ) Latest Status Not Assigned Driver Provider Uber P…" at bounding box center [181, 158] width 168 height 199
click at [383, 16] on div "Not Assigned Driver Original Creation Date [DATE] 01:47 PM Reassign Cancel Deli…" at bounding box center [433, 10] width 679 height 20
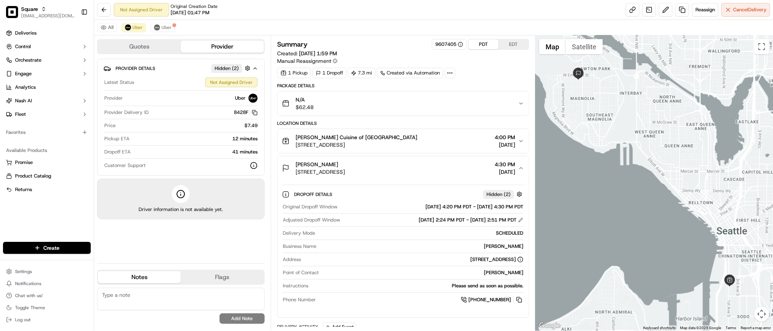
click at [649, 224] on div at bounding box center [655, 183] width 238 height 296
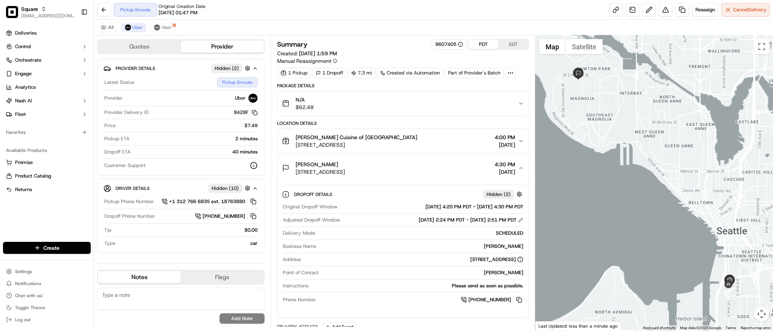
click at [206, 296] on textarea at bounding box center [181, 299] width 168 height 23
paste textarea "**Caller Information: Merchant **Reason for Call: request to change PU time to …"
type textarea "**Caller Information: Merchant **Reason for Call: request to change PU time to …"
click at [232, 318] on button "Add Note" at bounding box center [242, 319] width 45 height 11
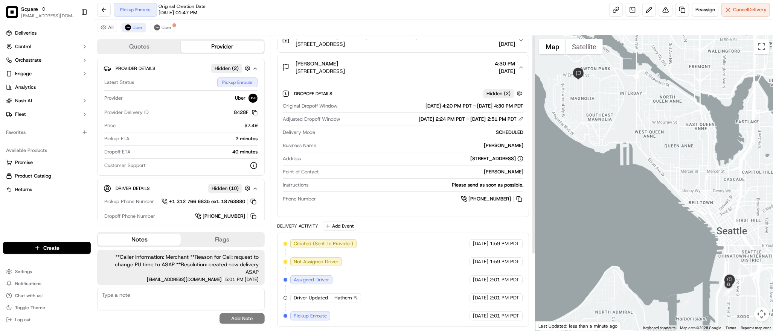
scroll to position [0, 0]
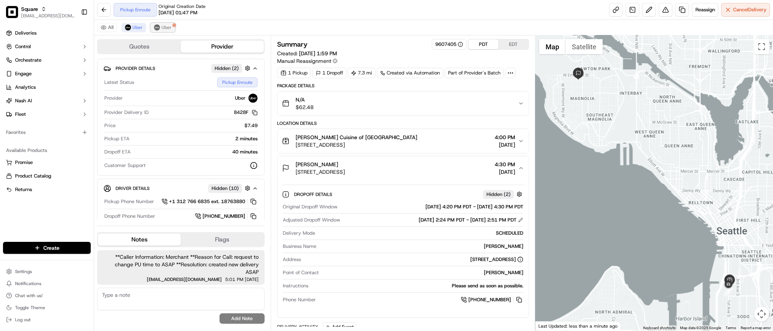
click at [156, 30] on img at bounding box center [157, 27] width 6 height 6
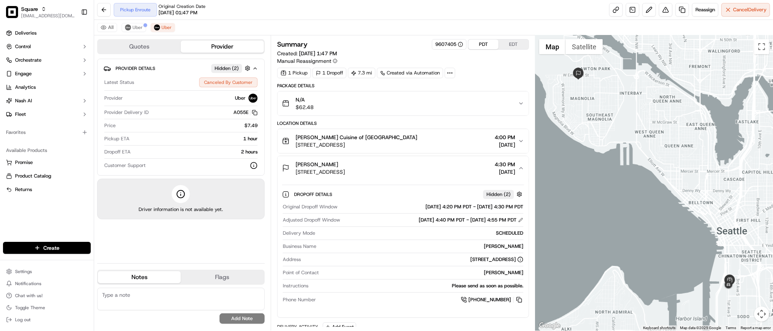
click at [121, 32] on div "All Uber Uber" at bounding box center [433, 27] width 679 height 15
click at [130, 29] on img at bounding box center [128, 27] width 6 height 6
